Goal: Information Seeking & Learning: Learn about a topic

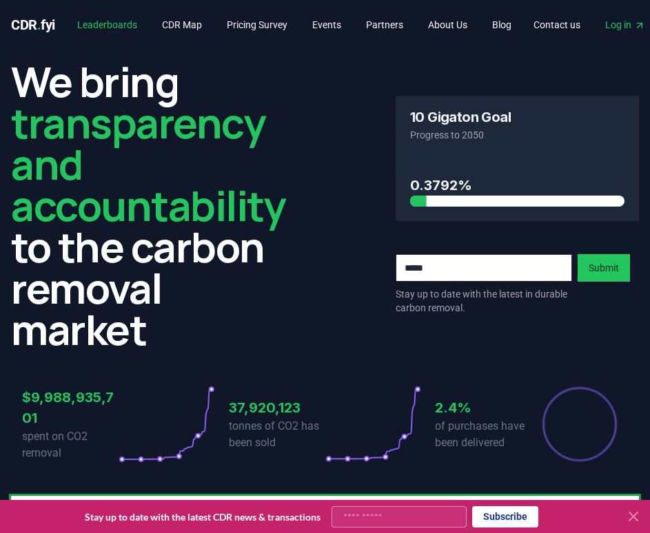
click at [118, 29] on link "Leaderboards" at bounding box center [107, 24] width 82 height 25
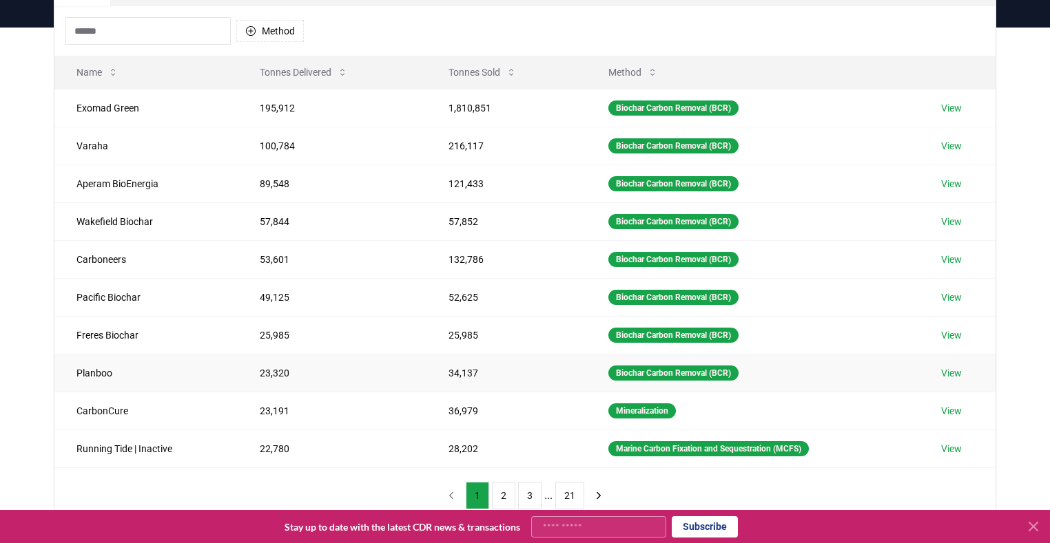
scroll to position [138, 0]
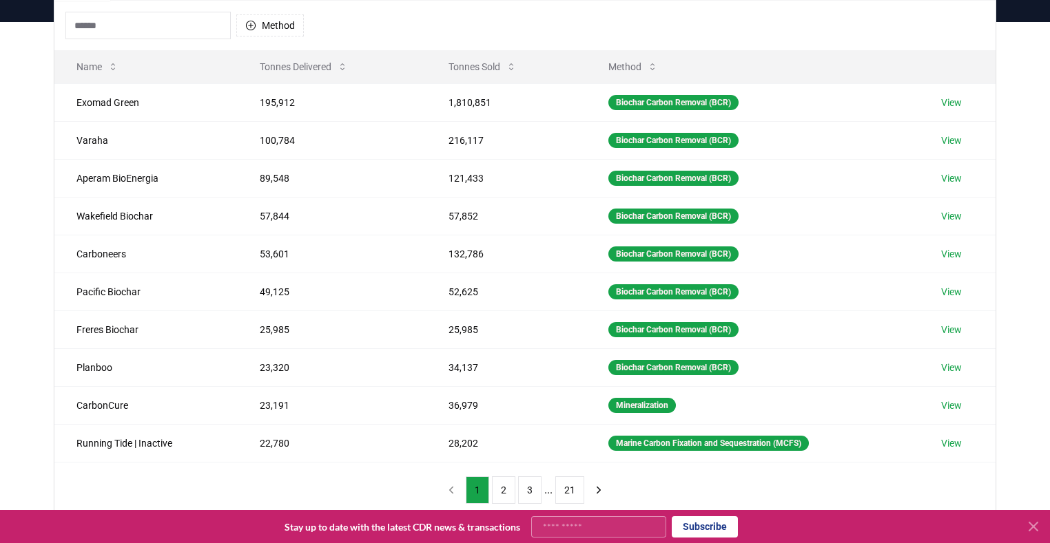
click at [649, 260] on icon at bounding box center [1033, 527] width 17 height 17
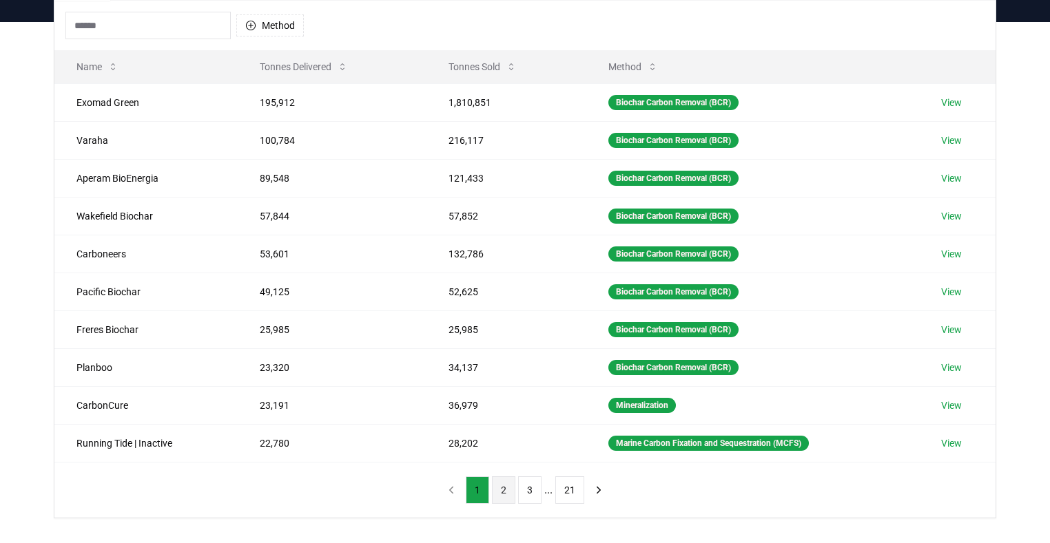
click at [501, 260] on button "2" at bounding box center [503, 491] width 23 height 28
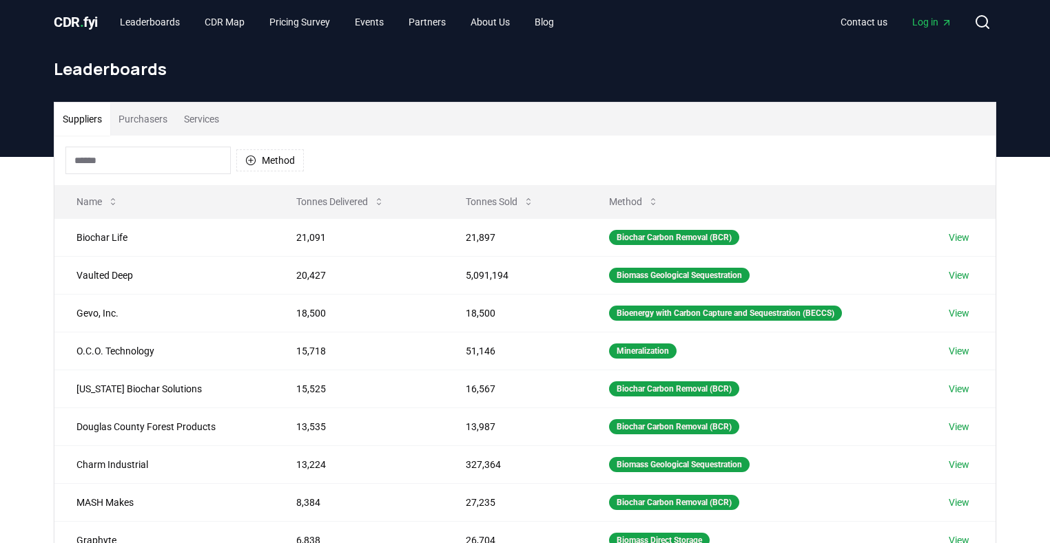
scroll to position [0, 0]
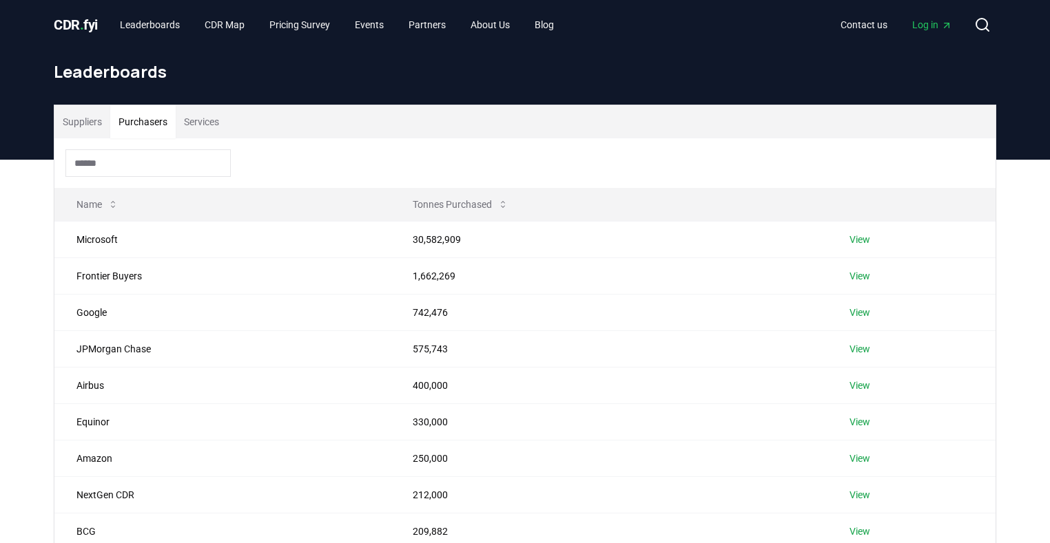
click at [143, 133] on button "Purchasers" at bounding box center [142, 121] width 65 height 33
click at [649, 240] on link "View" at bounding box center [859, 240] width 21 height 14
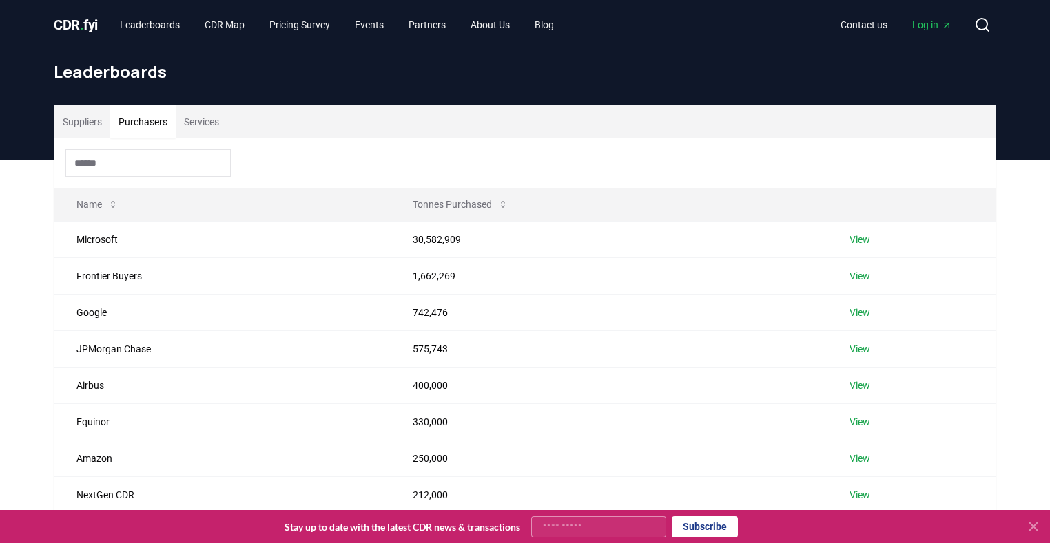
click at [163, 124] on button "Purchasers" at bounding box center [142, 121] width 65 height 33
click at [95, 126] on button "Suppliers" at bounding box center [82, 121] width 56 height 33
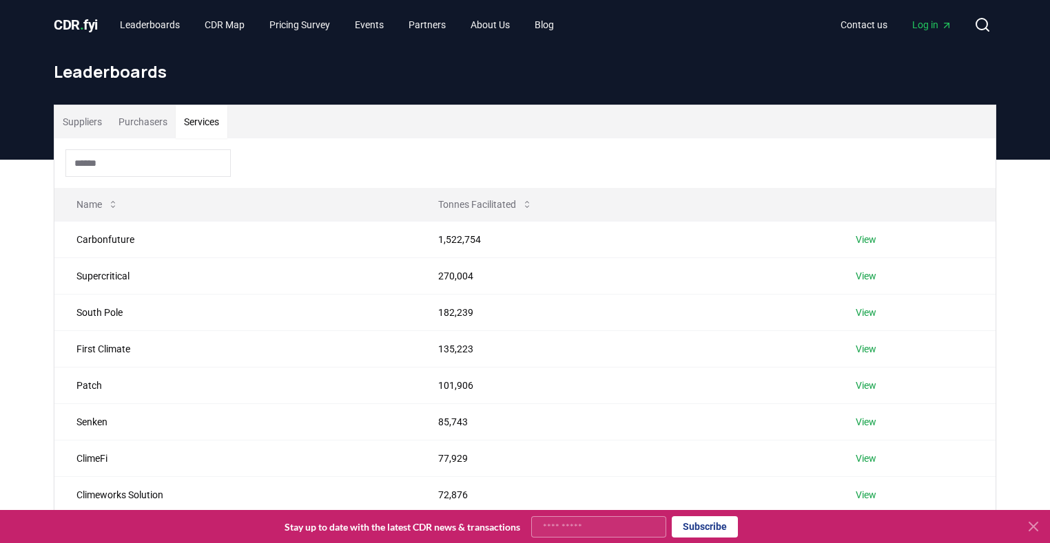
click at [205, 123] on button "Services" at bounding box center [202, 121] width 52 height 33
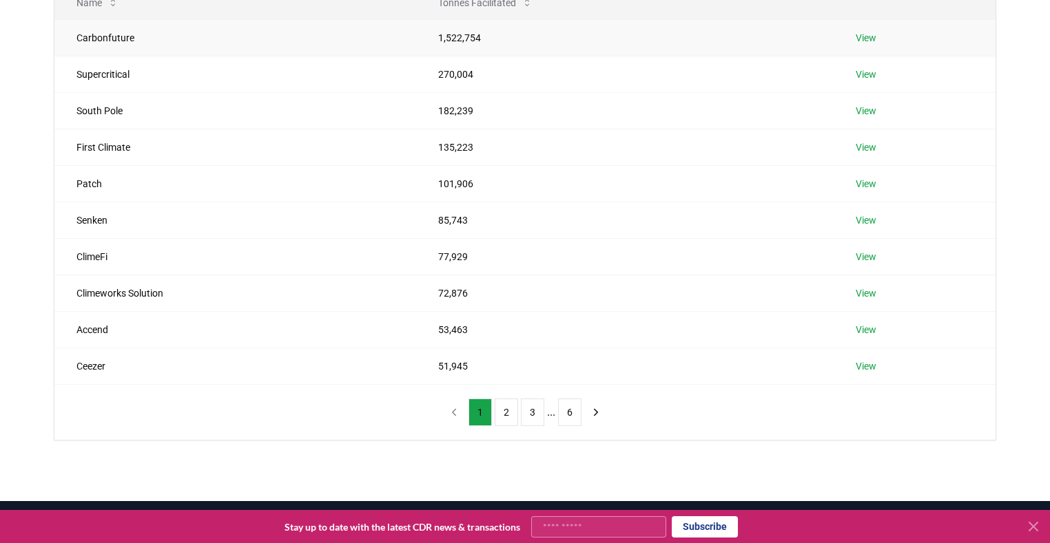
scroll to position [69, 0]
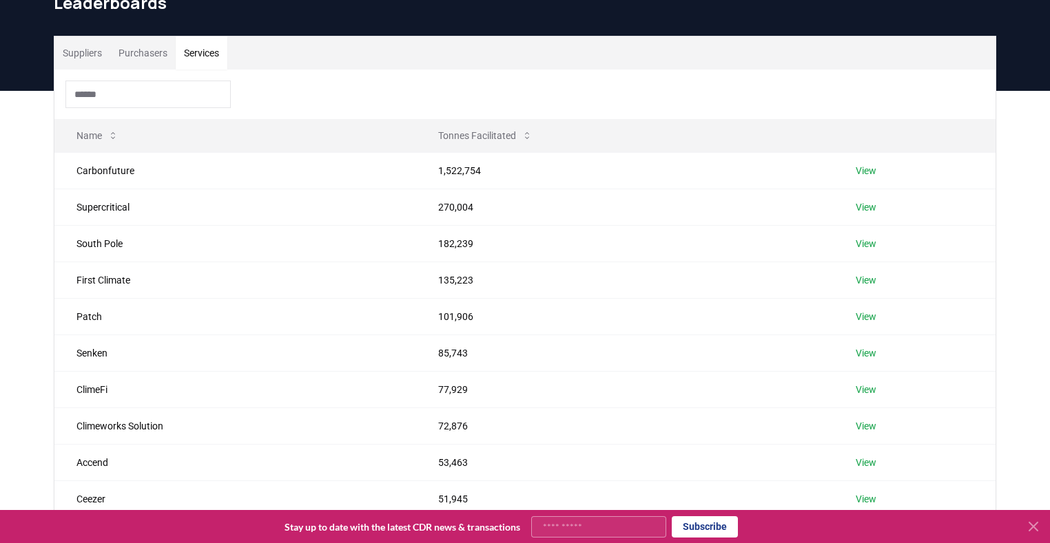
click at [139, 67] on button "Purchasers" at bounding box center [142, 53] width 65 height 33
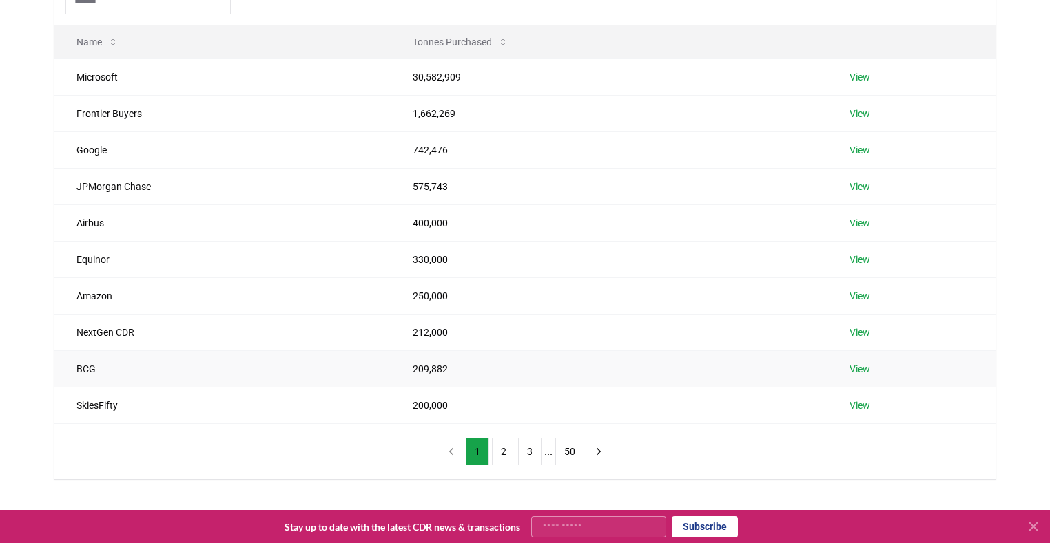
scroll to position [138, 0]
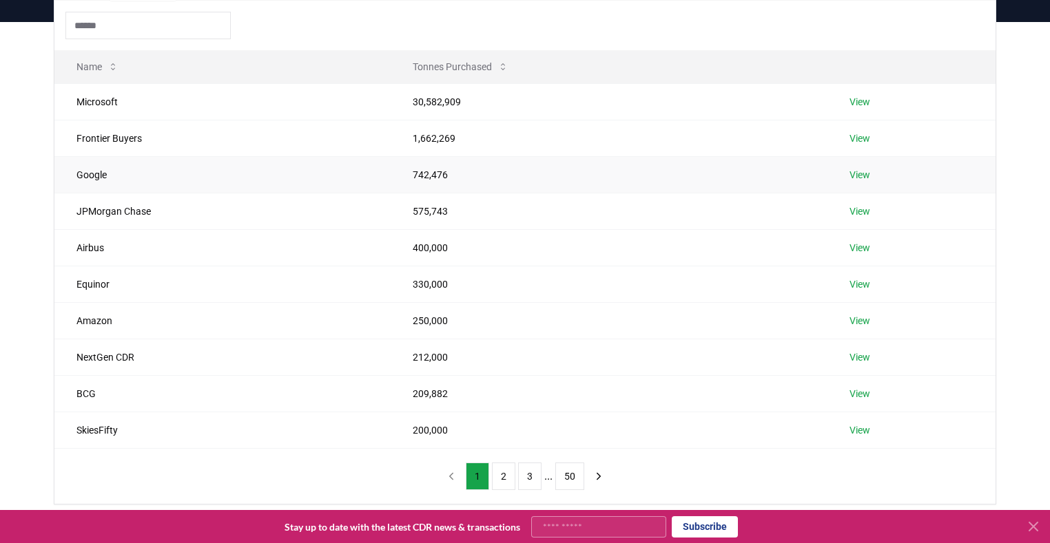
click at [858, 175] on link "View" at bounding box center [859, 175] width 21 height 14
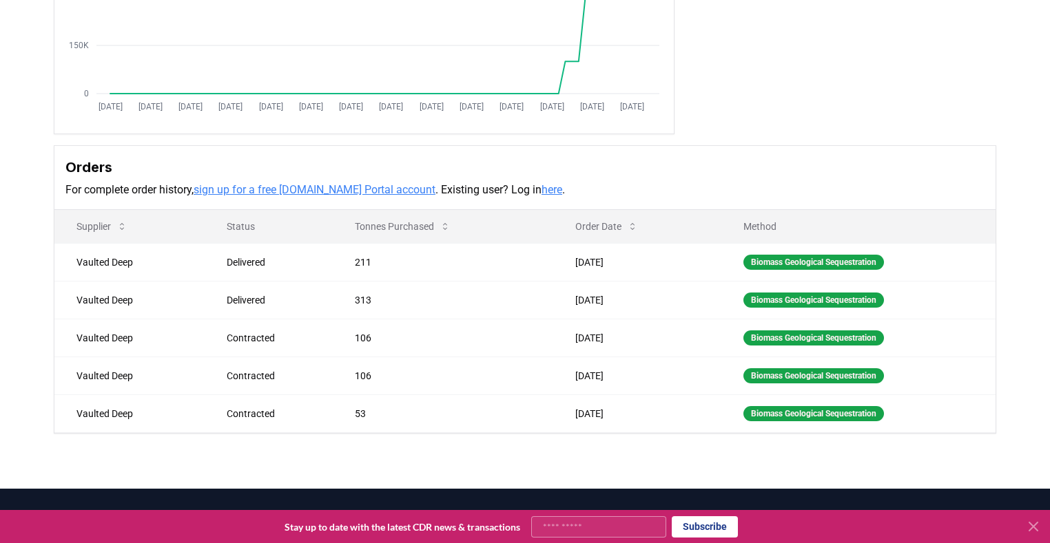
scroll to position [276, 0]
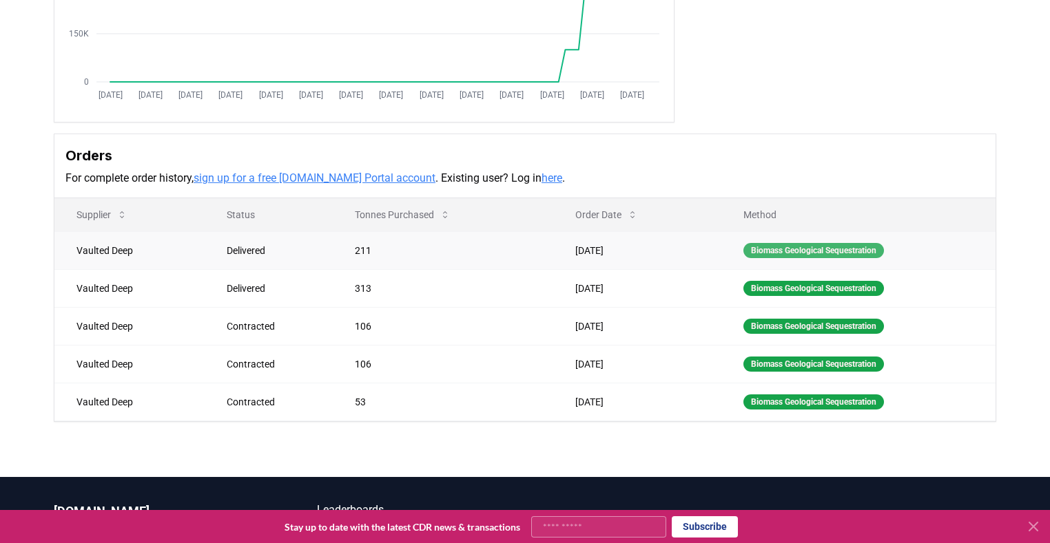
click at [771, 244] on div "Biomass Geological Sequestration" at bounding box center [813, 250] width 141 height 15
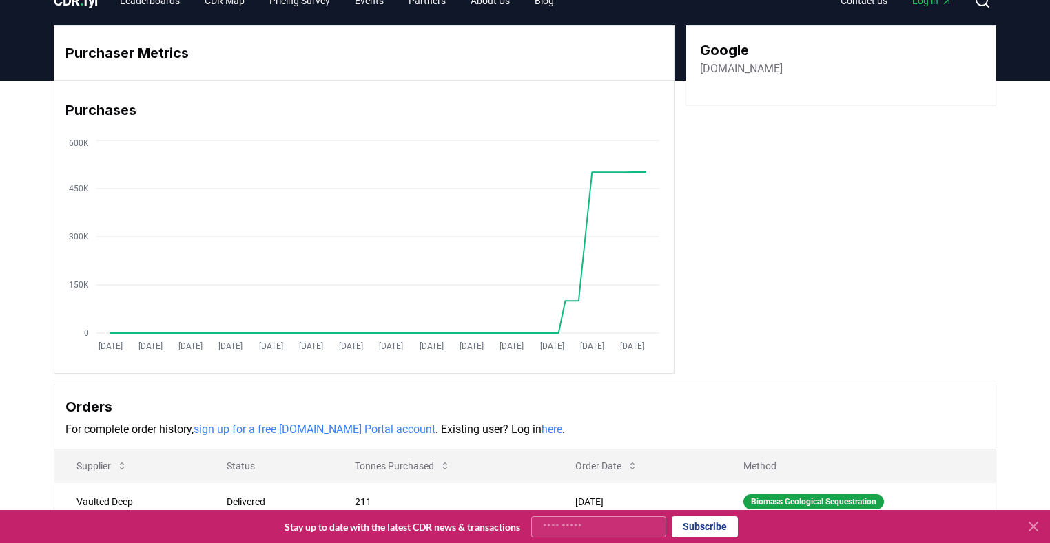
scroll to position [0, 0]
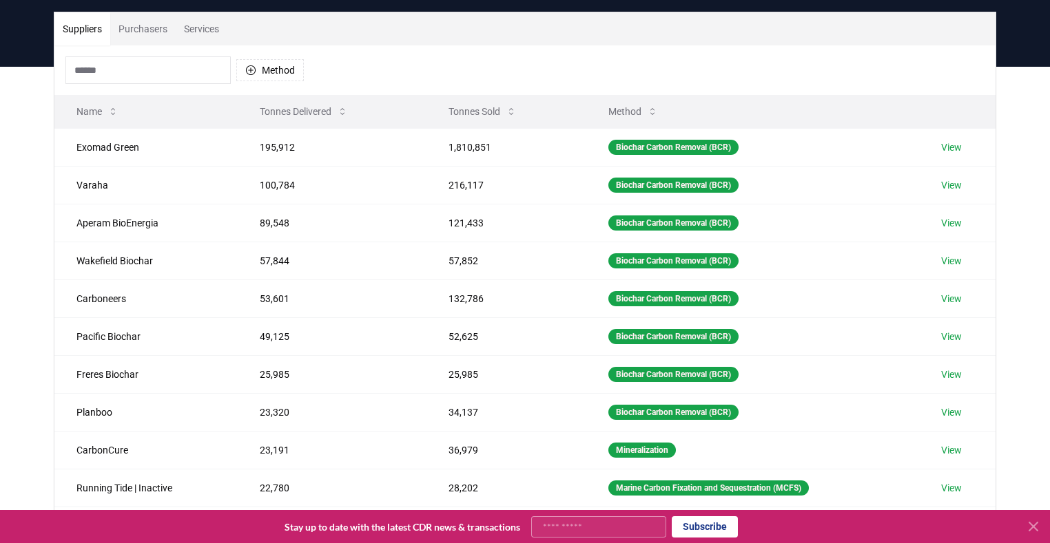
scroll to position [69, 0]
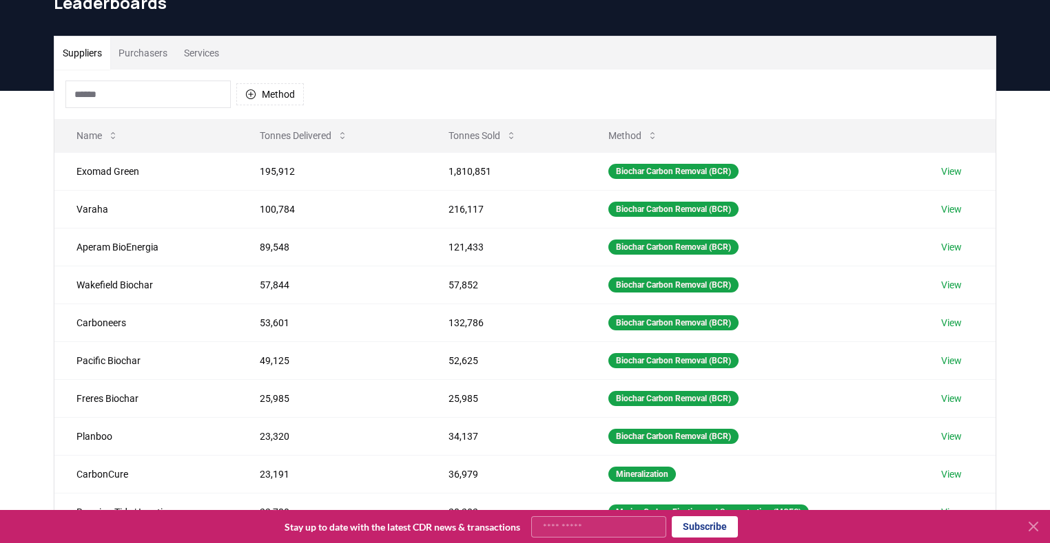
click at [156, 61] on button "Purchasers" at bounding box center [142, 53] width 65 height 33
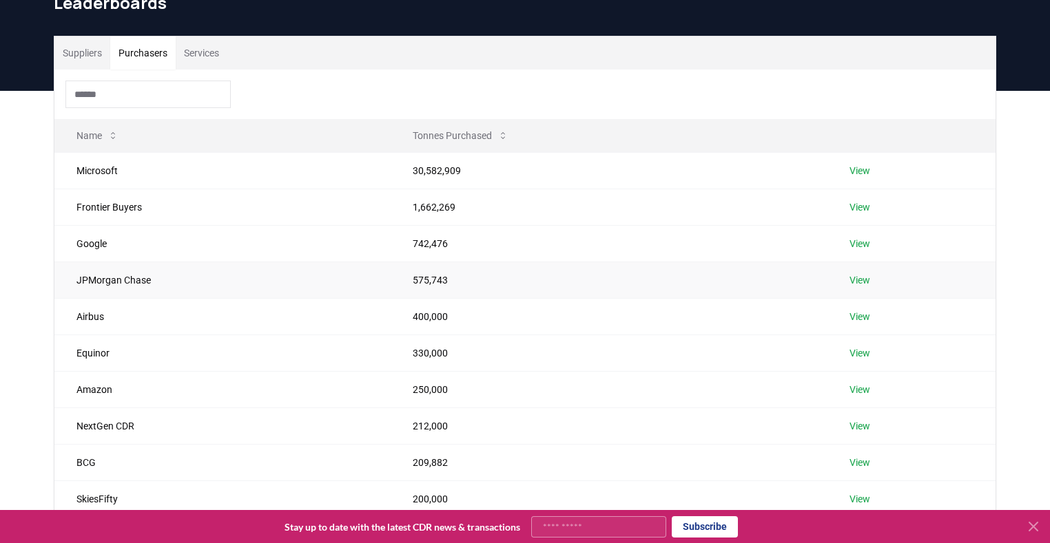
scroll to position [138, 0]
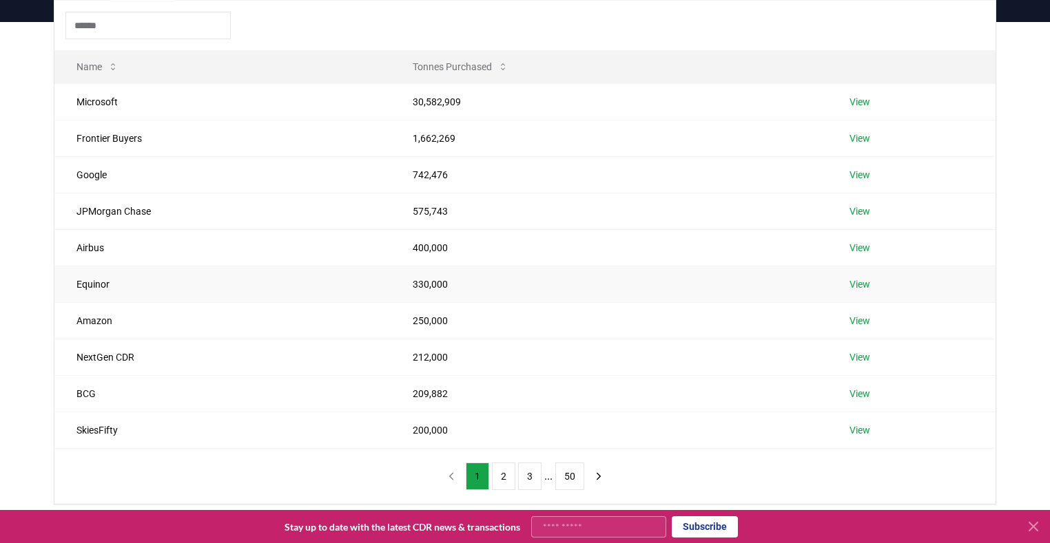
click at [91, 283] on td "Equinor" at bounding box center [222, 284] width 336 height 37
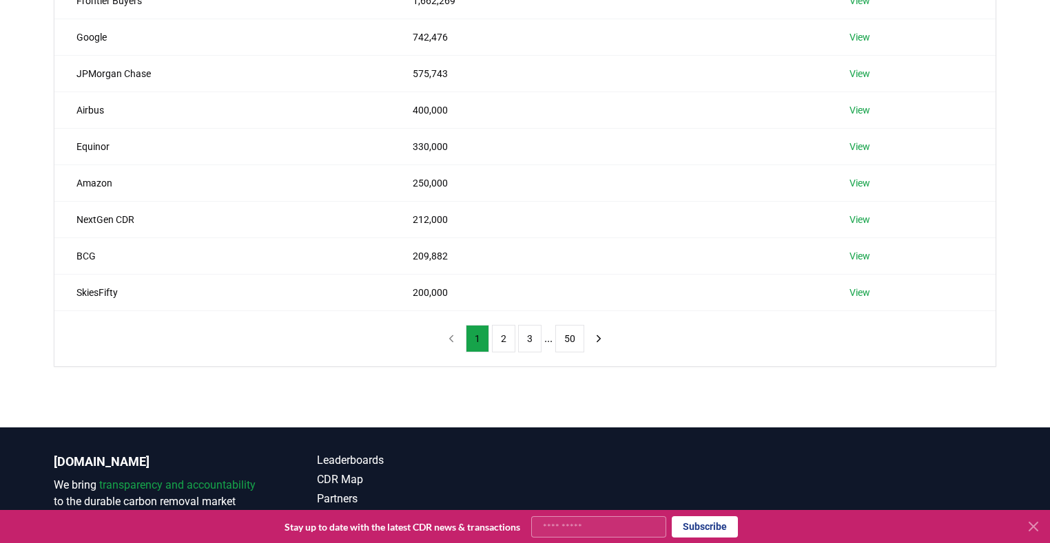
scroll to position [0, 0]
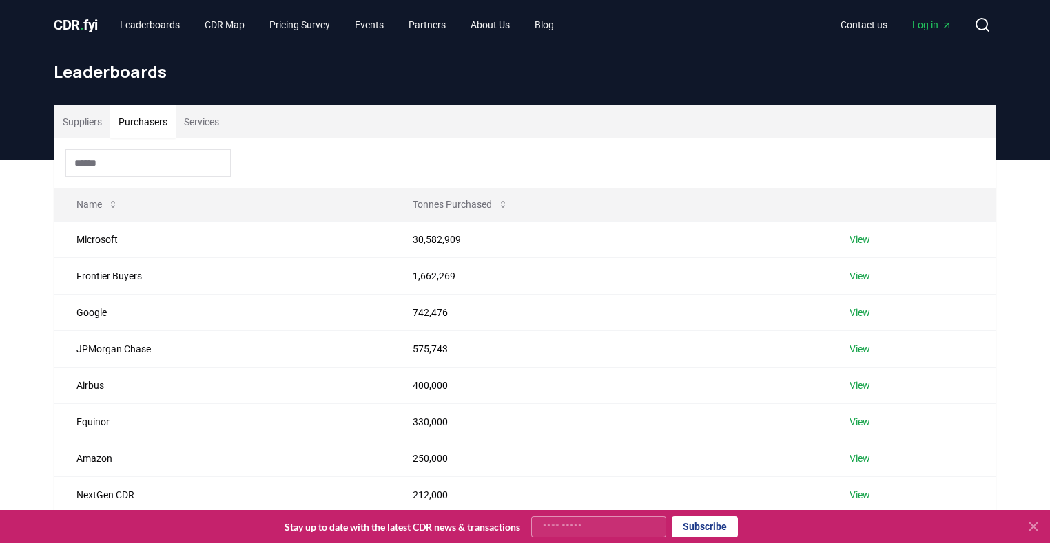
click at [203, 123] on button "Services" at bounding box center [202, 121] width 52 height 33
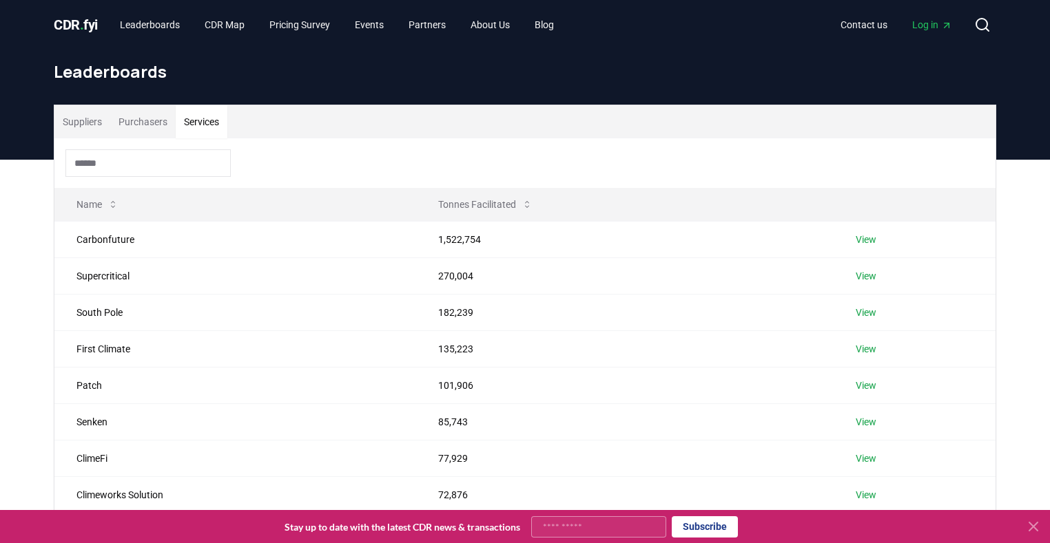
click at [93, 122] on button "Suppliers" at bounding box center [82, 121] width 56 height 33
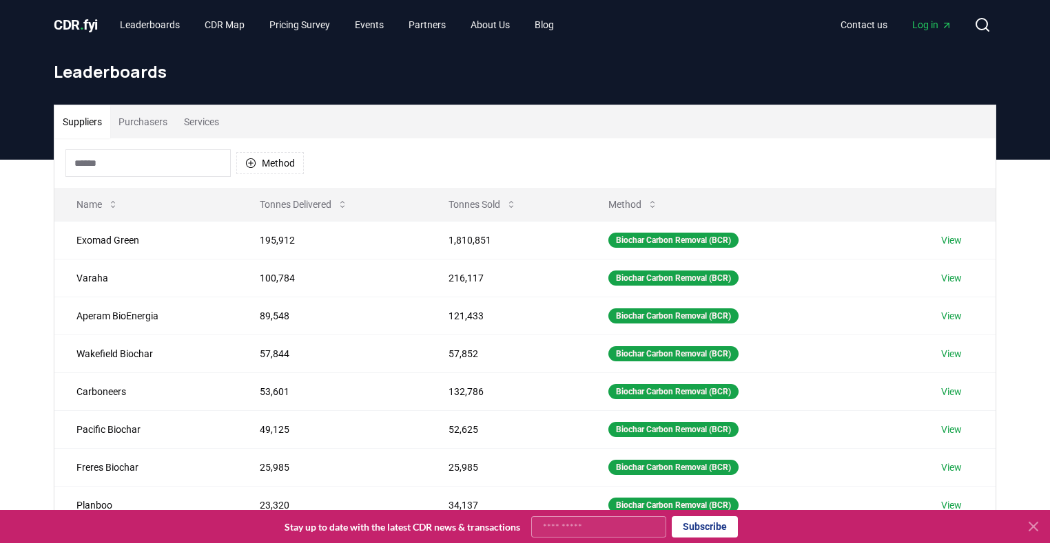
click at [83, 17] on span "." at bounding box center [82, 25] width 4 height 17
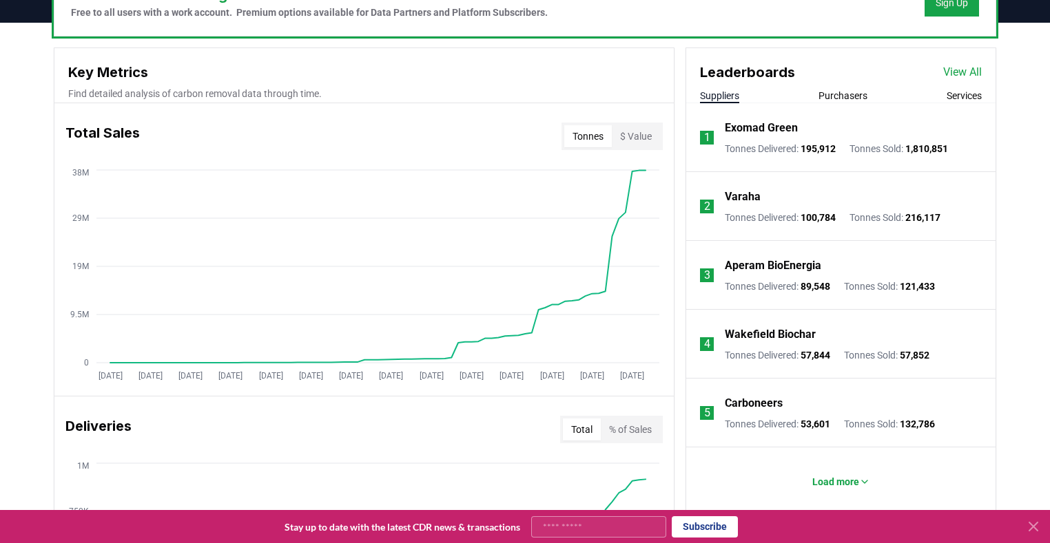
scroll to position [482, 0]
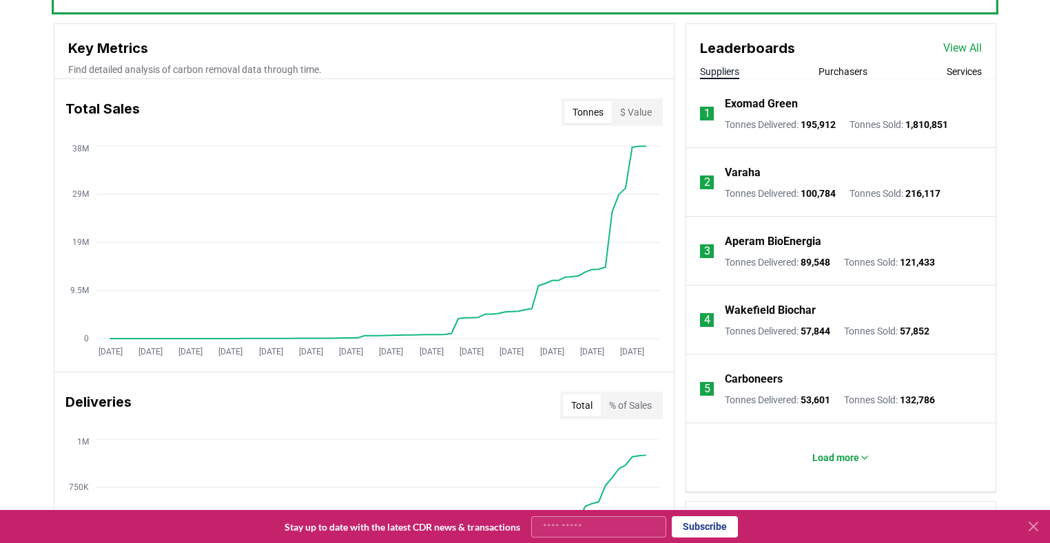
click at [836, 70] on button "Purchasers" at bounding box center [842, 72] width 49 height 14
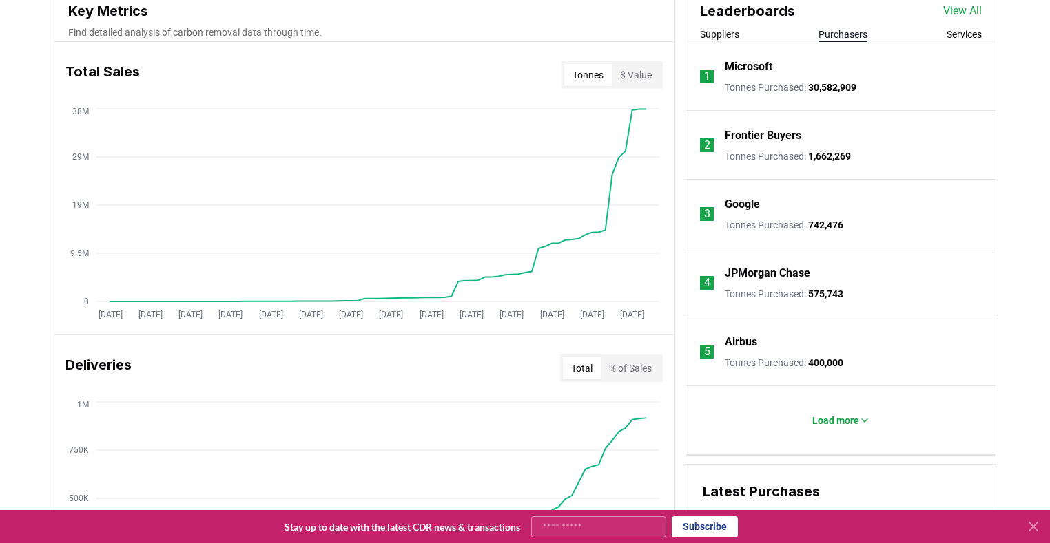
scroll to position [551, 0]
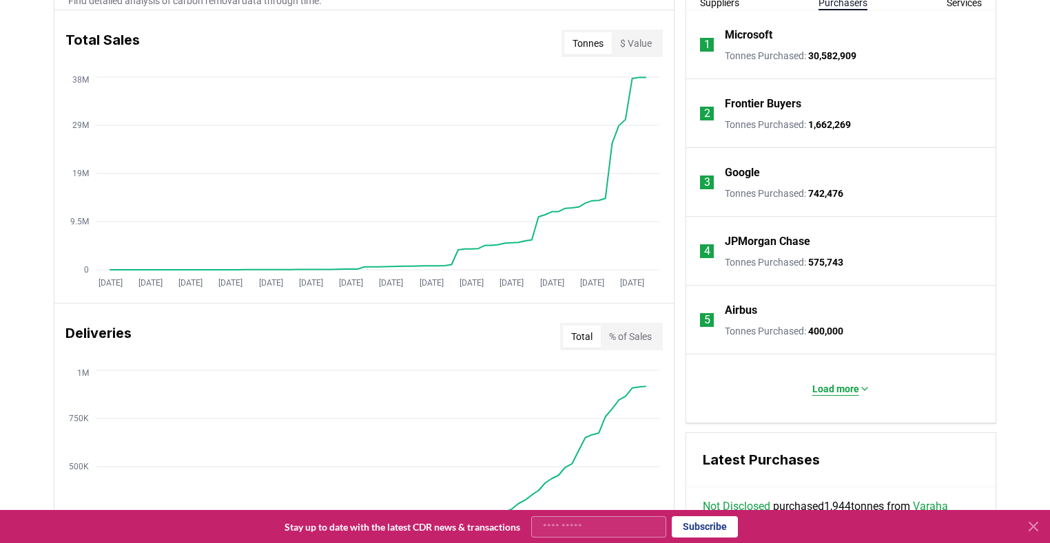
click at [830, 387] on p "Load more" at bounding box center [835, 389] width 47 height 14
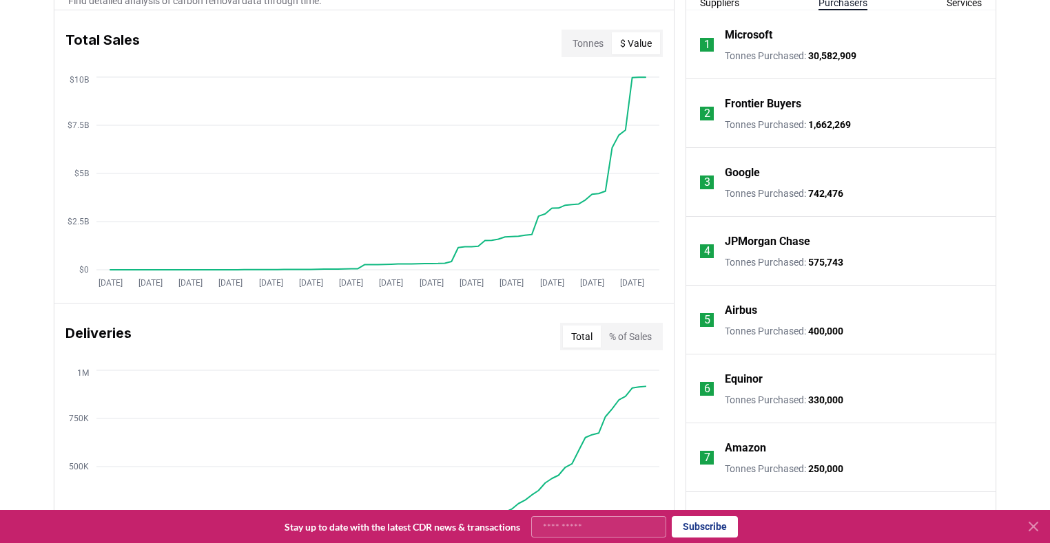
click at [634, 35] on button "$ Value" at bounding box center [636, 43] width 48 height 22
click at [603, 41] on button "Tonnes" at bounding box center [588, 43] width 48 height 22
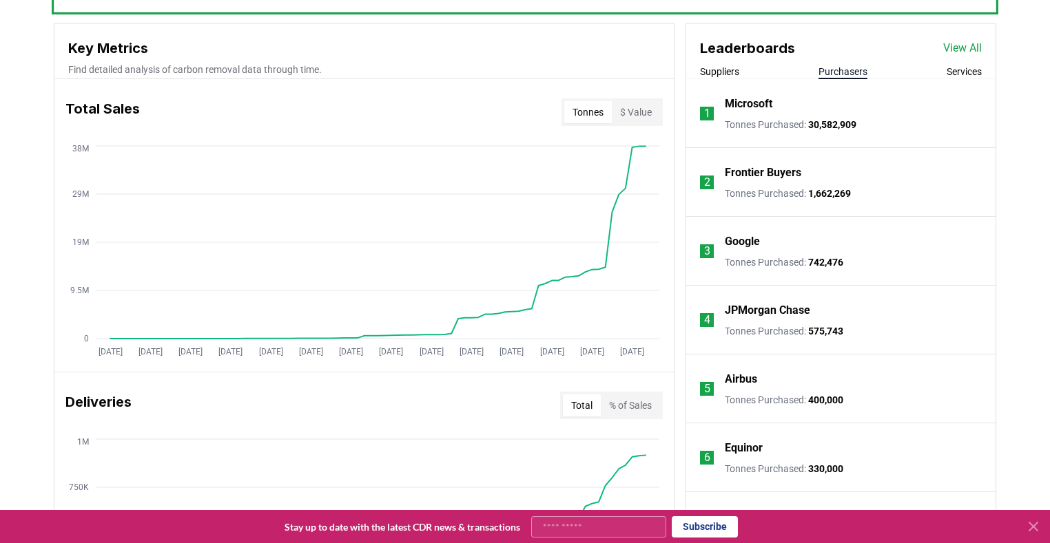
click at [291, 72] on p "Find detailed analysis of carbon removal data through time." at bounding box center [364, 70] width 592 height 14
click at [391, 70] on p "Find detailed analysis of carbon removal data through time." at bounding box center [364, 70] width 592 height 14
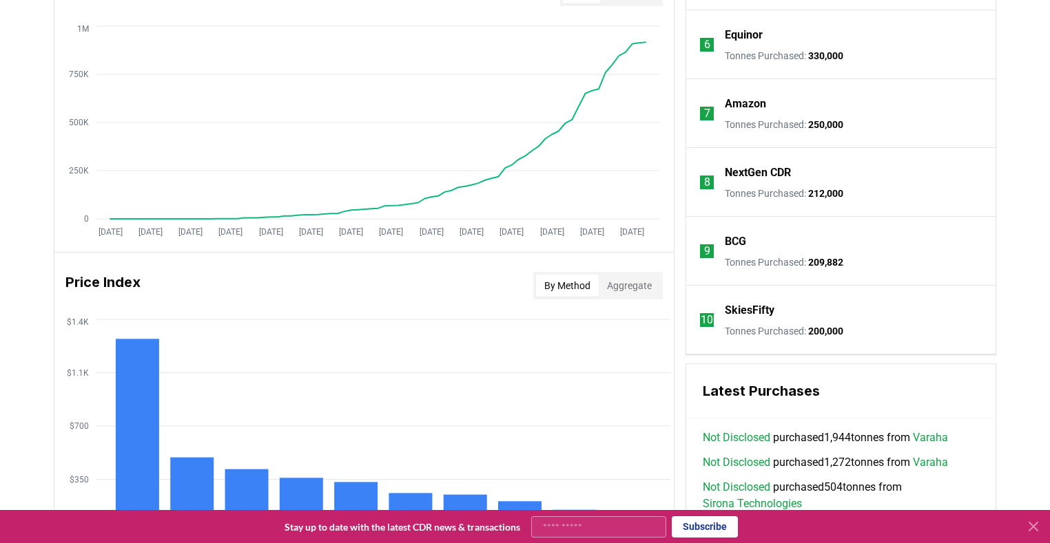
scroll to position [1102, 0]
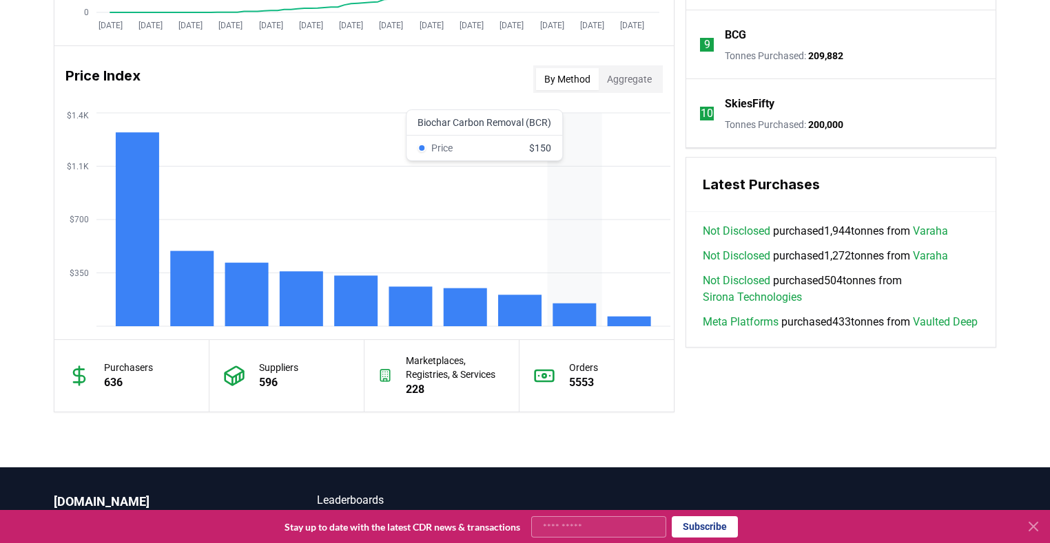
click at [584, 309] on rect at bounding box center [573, 315] width 43 height 23
click at [591, 299] on icon "$350 $700 $1.1K $1.4K" at bounding box center [363, 220] width 619 height 220
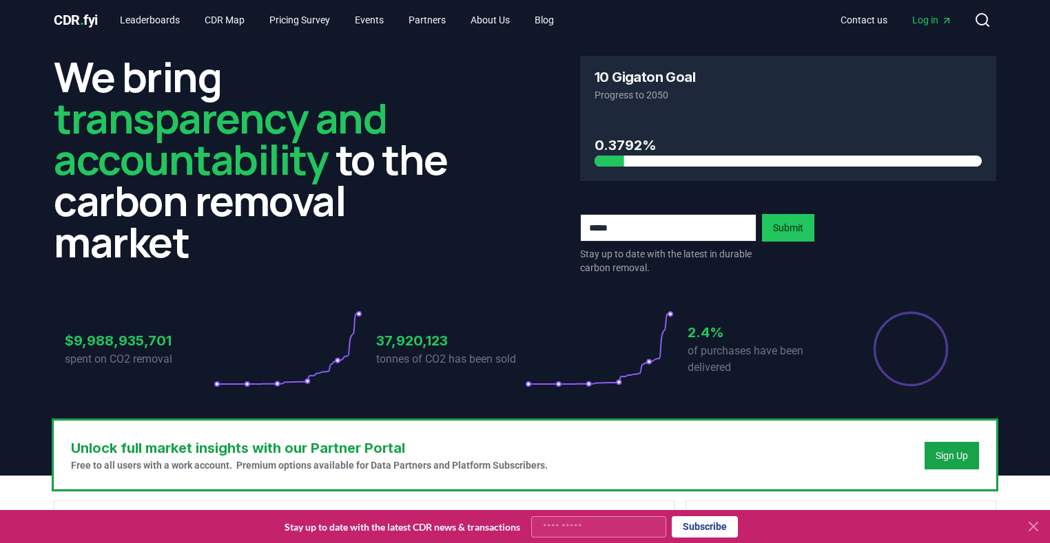
scroll to position [0, 0]
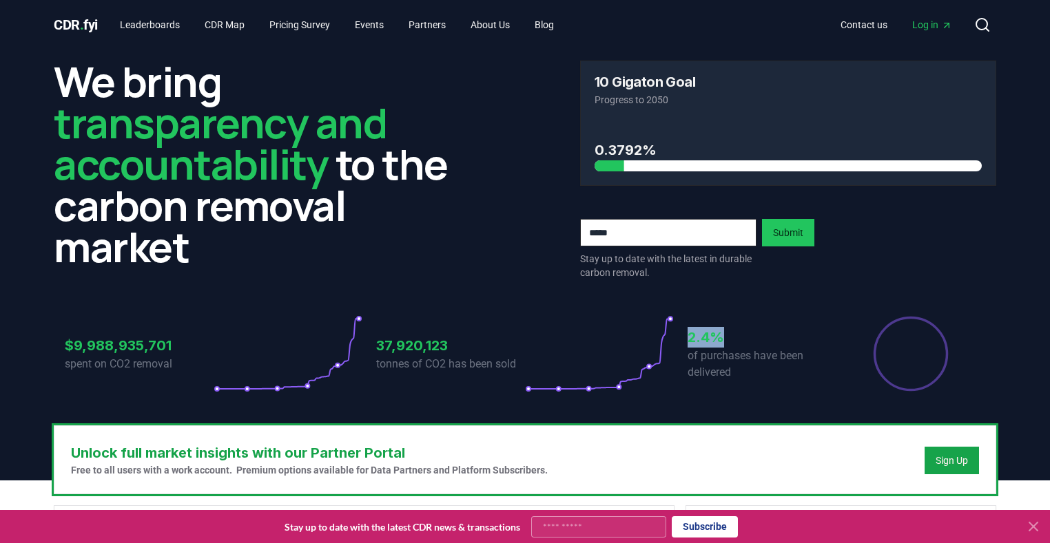
drag, startPoint x: 736, startPoint y: 344, endPoint x: 582, endPoint y: 342, distance: 154.3
click at [582, 342] on div "$9,988,935,701 spent on CO2 removal 37,920,123 tonnes of CO2 has been sold 2.4%…" at bounding box center [525, 353] width 920 height 77
click at [729, 360] on p "of purchases have been delivered" at bounding box center [761, 364] width 149 height 33
drag, startPoint x: 776, startPoint y: 384, endPoint x: 691, endPoint y: 343, distance: 94.6
click at [691, 343] on div "2.4% of purchases have been delivered" at bounding box center [761, 353] width 149 height 77
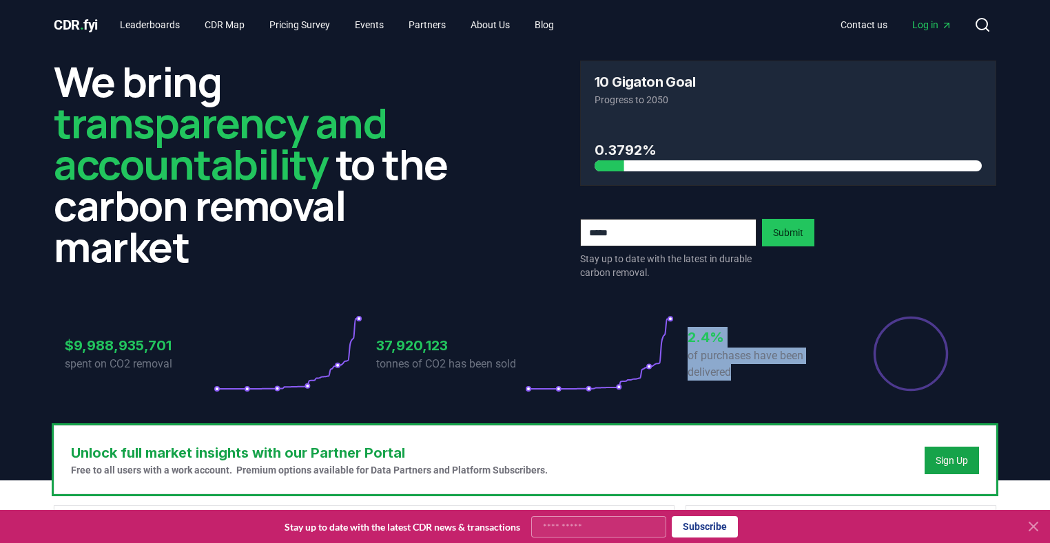
click at [691, 343] on h3 "2.4%" at bounding box center [761, 337] width 149 height 21
drag, startPoint x: 687, startPoint y: 338, endPoint x: 771, endPoint y: 374, distance: 91.4
click at [771, 374] on div "$9,988,935,701 spent on CO2 removal 37,920,123 tonnes of CO2 has been sold 2.4%…" at bounding box center [525, 353] width 920 height 77
click at [771, 374] on p "of purchases have been delivered" at bounding box center [761, 364] width 149 height 33
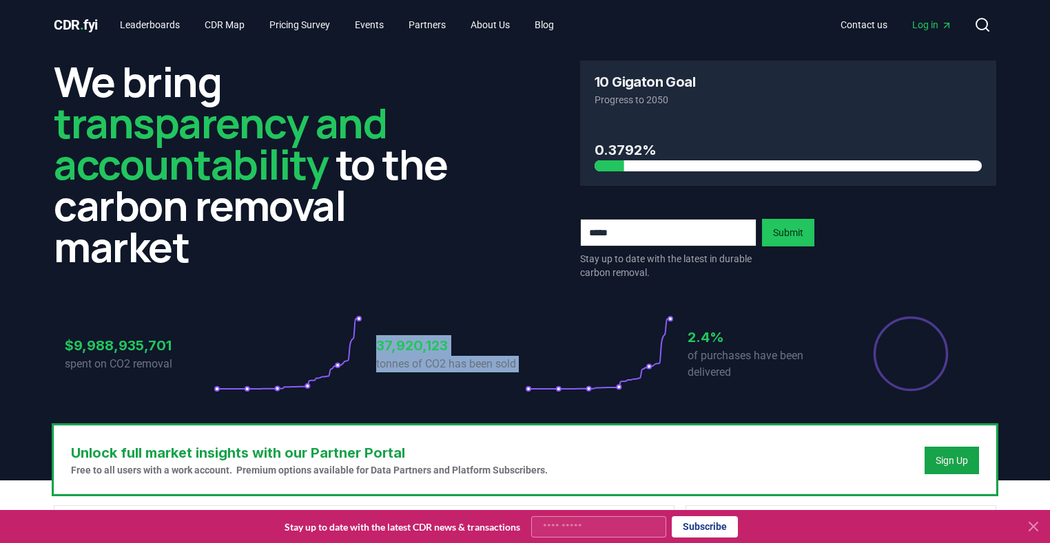
drag, startPoint x: 541, startPoint y: 367, endPoint x: 340, endPoint y: 340, distance: 203.7
click at [340, 340] on div "$9,988,935,701 spent on CO2 removal 37,920,123 tonnes of CO2 has been sold 2.4%…" at bounding box center [525, 353] width 920 height 77
click at [340, 340] on icon at bounding box center [288, 353] width 149 height 77
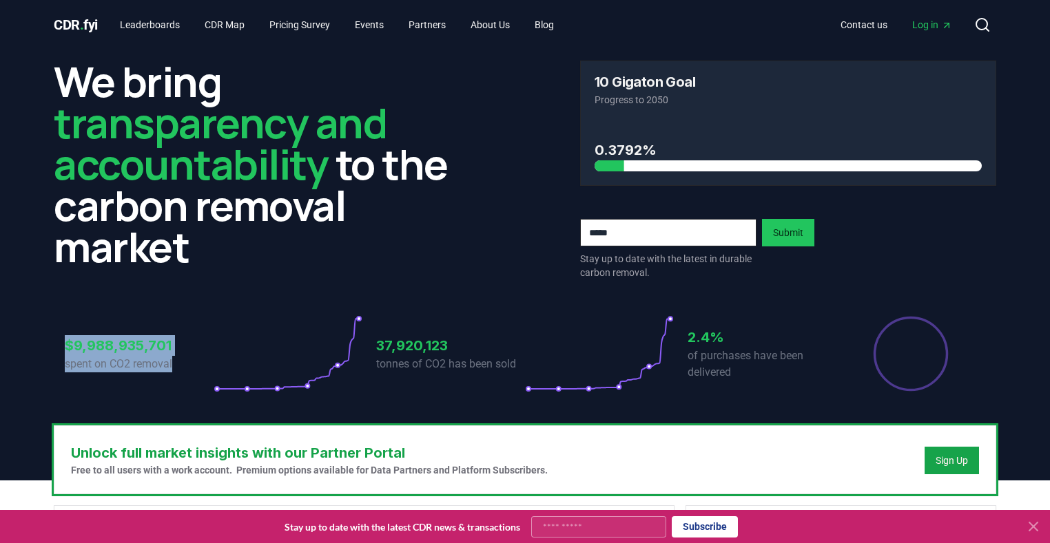
drag, startPoint x: 194, startPoint y: 360, endPoint x: 3, endPoint y: 327, distance: 192.9
click at [3, 327] on header "We bring transparency and accountability to the carbon removal market 10 Gigato…" at bounding box center [525, 265] width 1050 height 431
drag, startPoint x: 57, startPoint y: 336, endPoint x: 289, endPoint y: 393, distance: 238.9
click at [289, 393] on div "$9,988,935,701 spent on CO2 removal 37,920,123 tonnes of CO2 has been sold 2.4%…" at bounding box center [525, 346] width 942 height 116
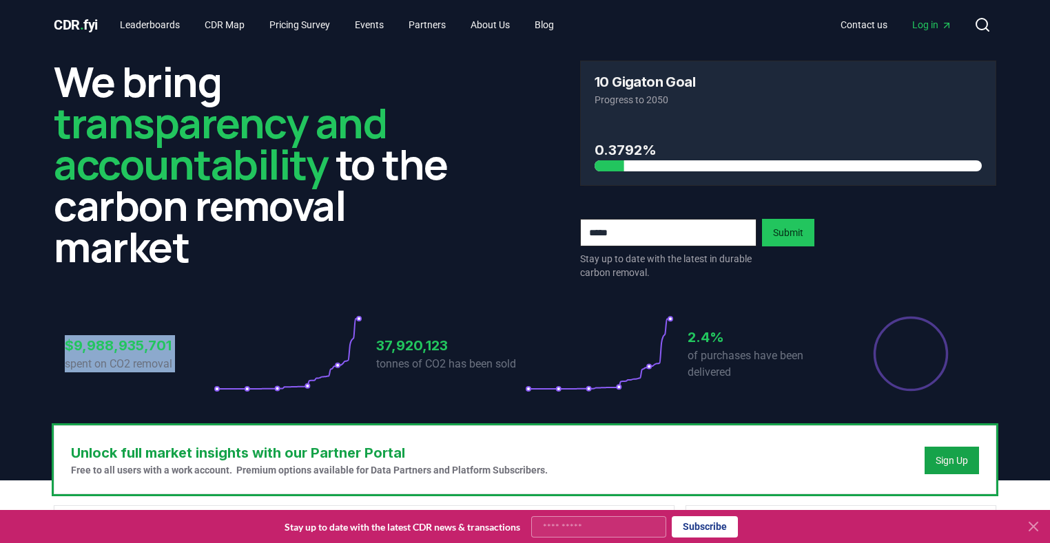
click at [222, 373] on icon at bounding box center [288, 353] width 149 height 77
click at [169, 359] on p "spent on CO2 removal" at bounding box center [139, 364] width 149 height 17
drag, startPoint x: 176, startPoint y: 362, endPoint x: 55, endPoint y: 333, distance: 124.8
click at [55, 333] on div "$9,988,935,701 spent on CO2 removal 37,920,123 tonnes of CO2 has been sold 2.4%…" at bounding box center [525, 346] width 942 height 116
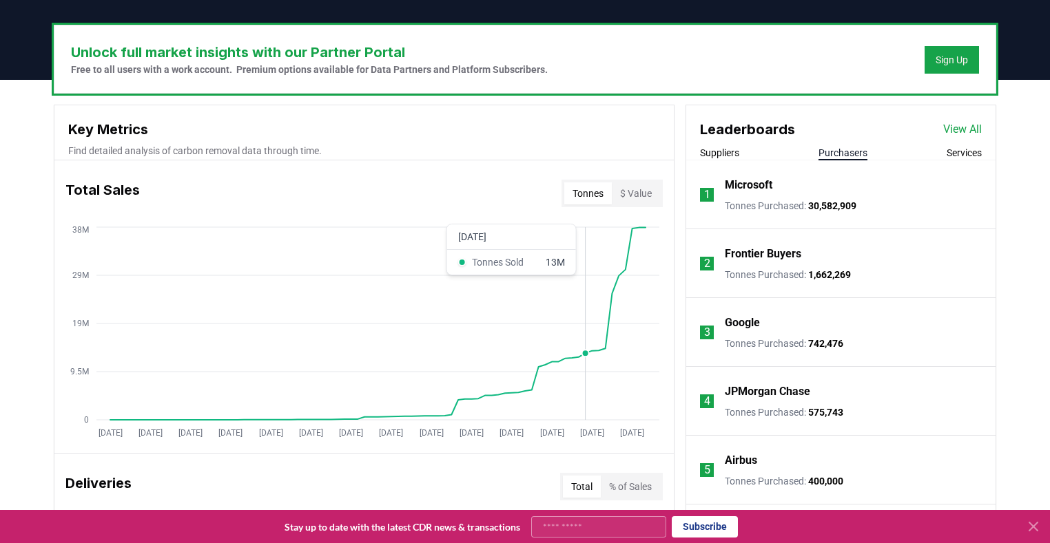
scroll to position [470, 0]
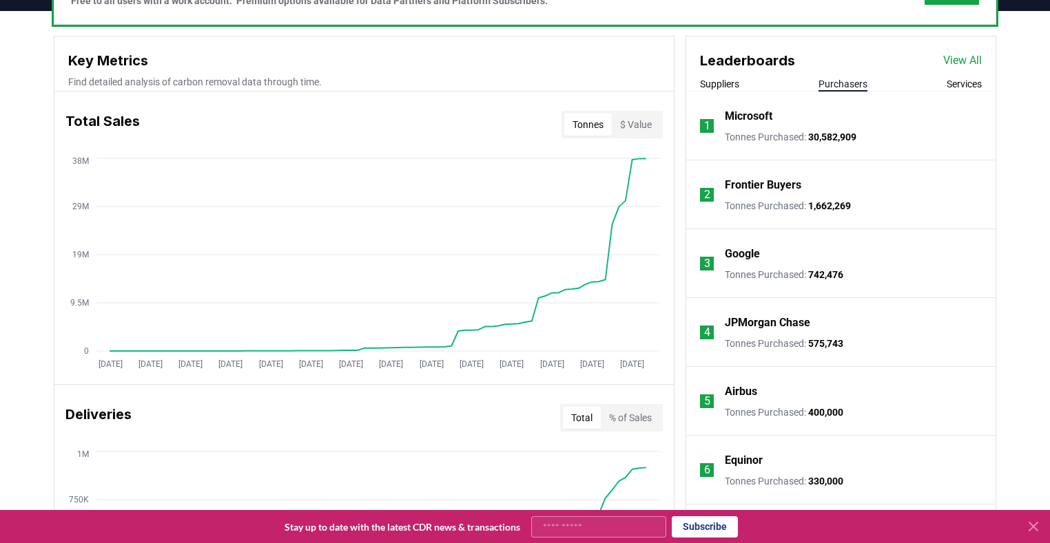
click at [752, 251] on p "Google" at bounding box center [742, 254] width 35 height 17
